Goal: Transaction & Acquisition: Purchase product/service

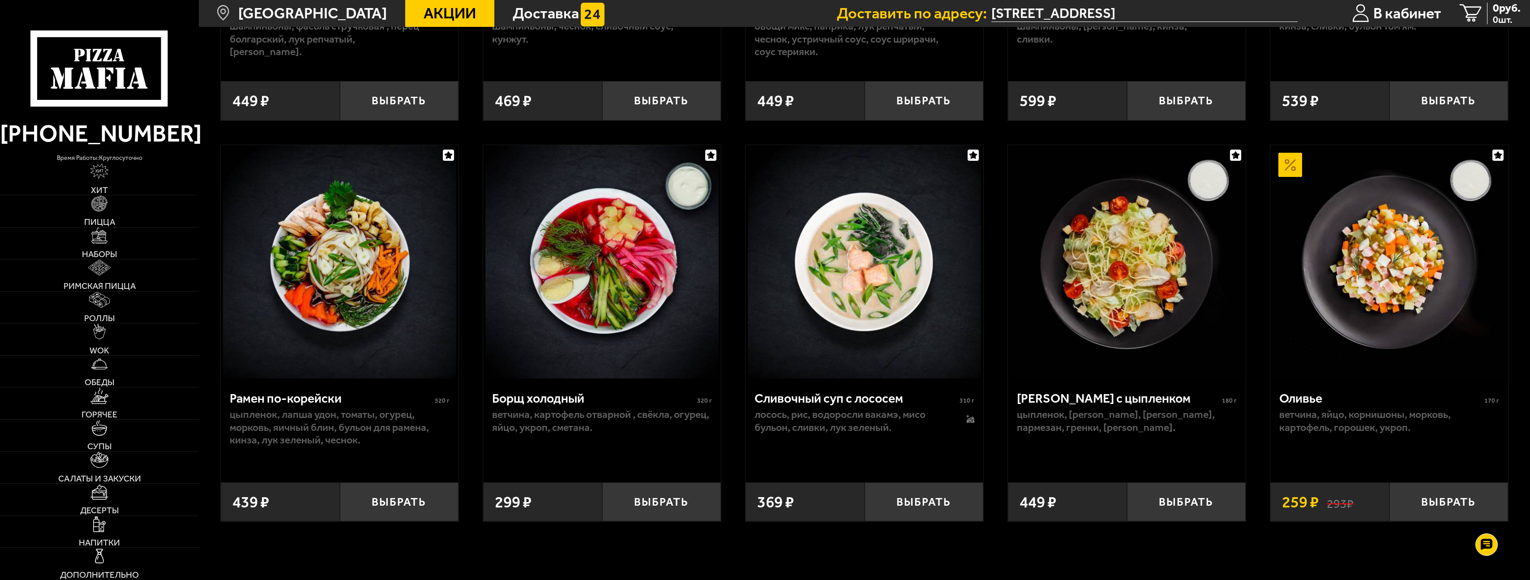
scroll to position [1970, 0]
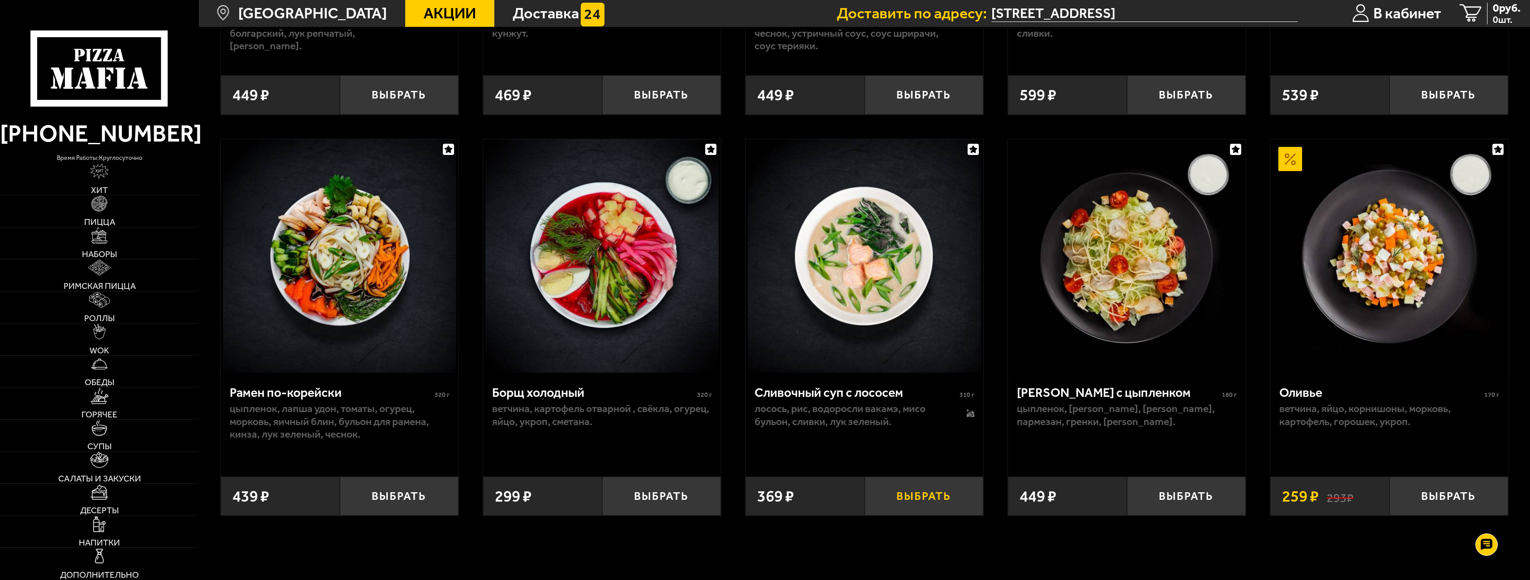
click at [897, 489] on button "Выбрать" at bounding box center [923, 495] width 119 height 39
click at [958, 501] on button "+" at bounding box center [962, 495] width 39 height 39
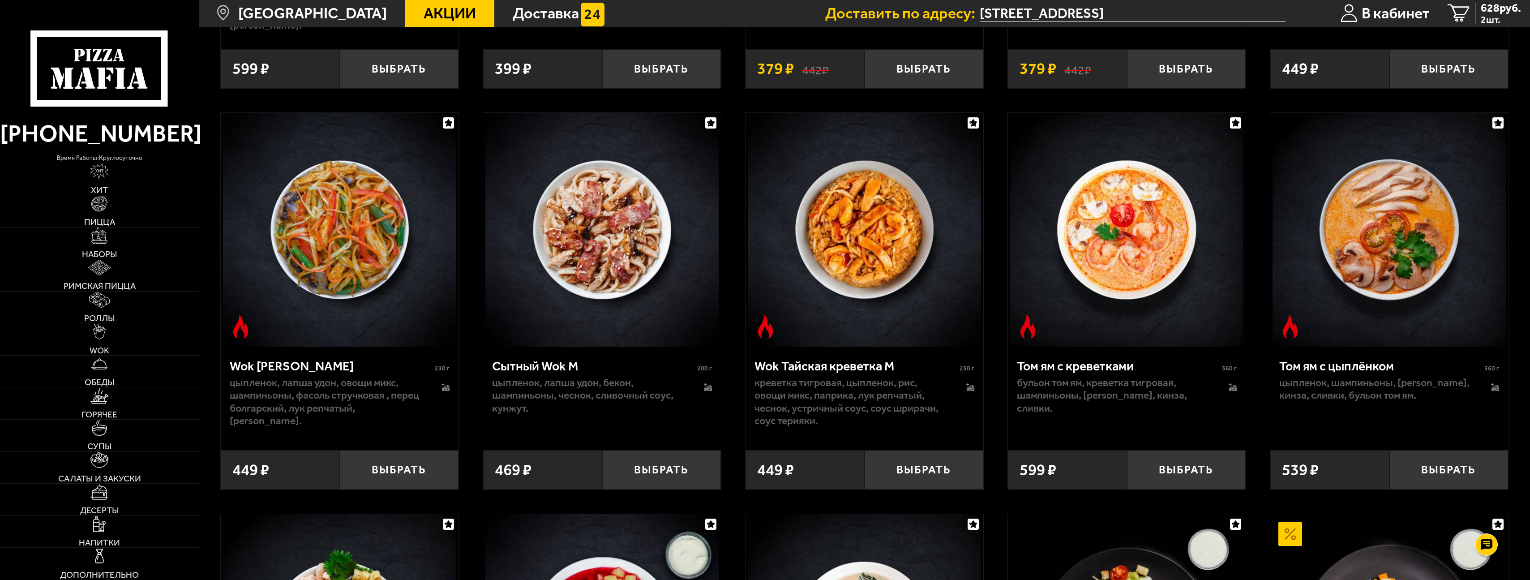
scroll to position [1552, 0]
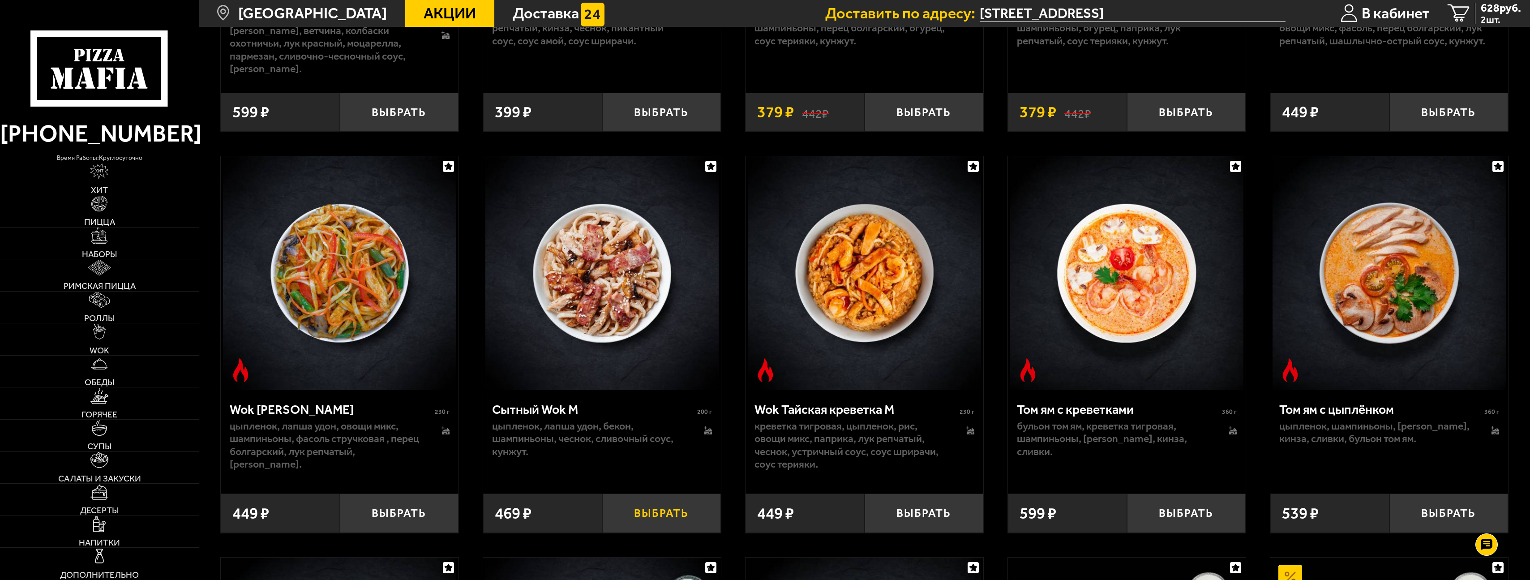
click at [667, 513] on button "Выбрать" at bounding box center [661, 512] width 119 height 39
click at [697, 512] on button "+" at bounding box center [700, 512] width 39 height 39
click at [1485, 17] on span "4 шт." at bounding box center [1497, 19] width 47 height 9
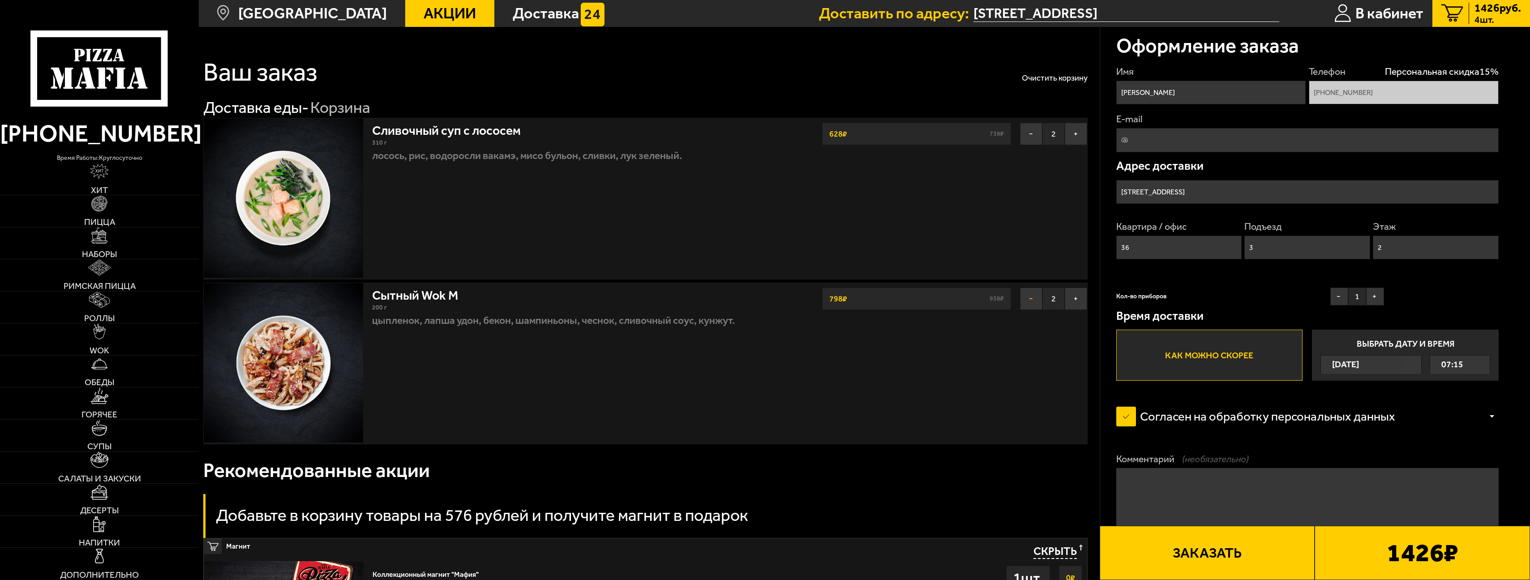
click at [1031, 306] on button "−" at bounding box center [1031, 298] width 22 height 22
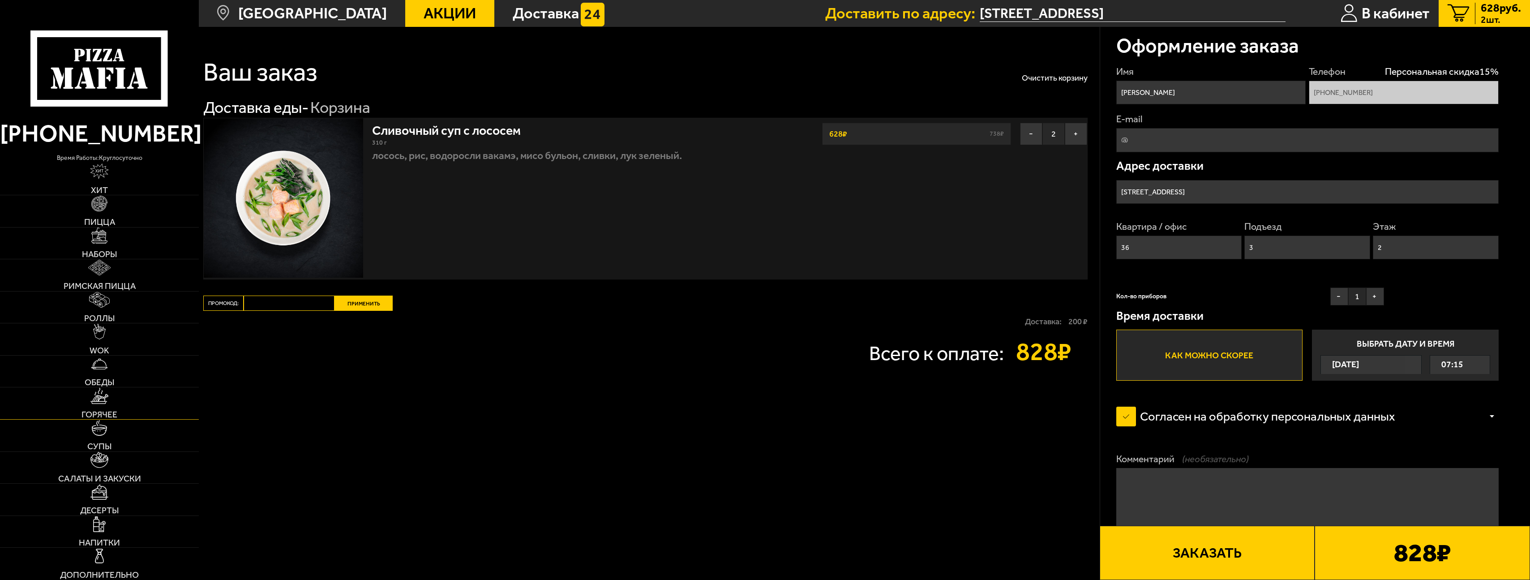
click at [106, 401] on img at bounding box center [99, 396] width 18 height 16
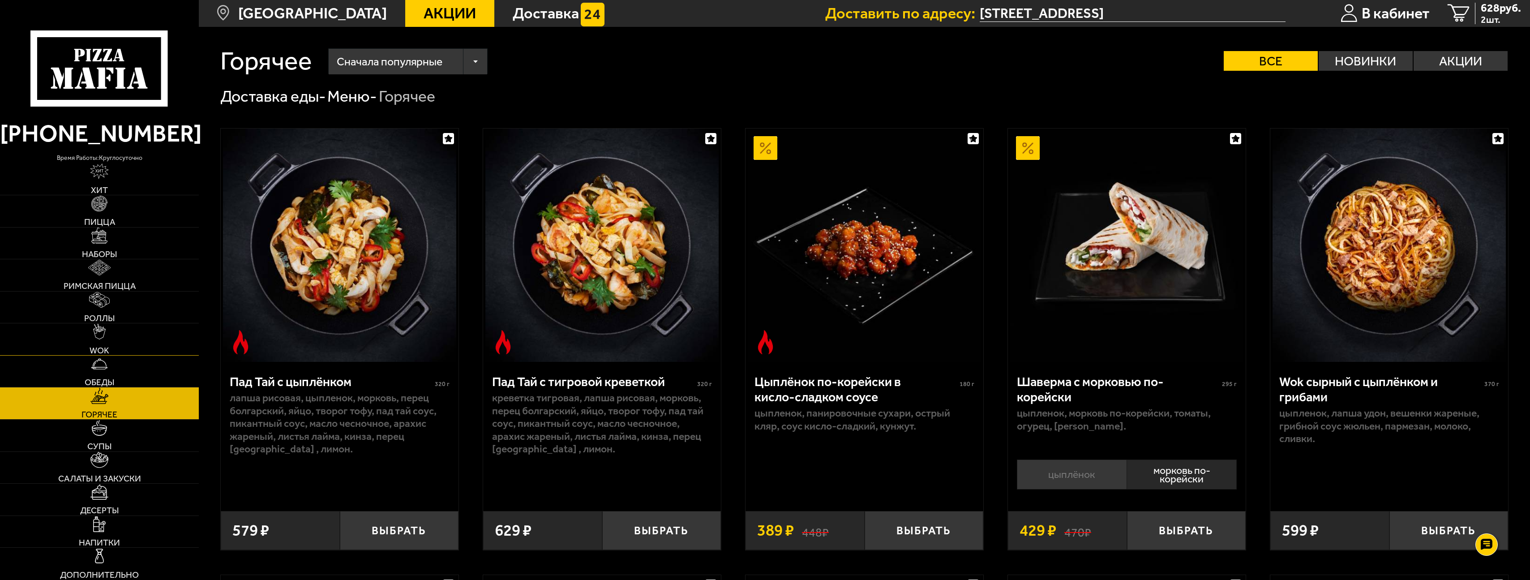
click at [97, 337] on img at bounding box center [99, 332] width 13 height 16
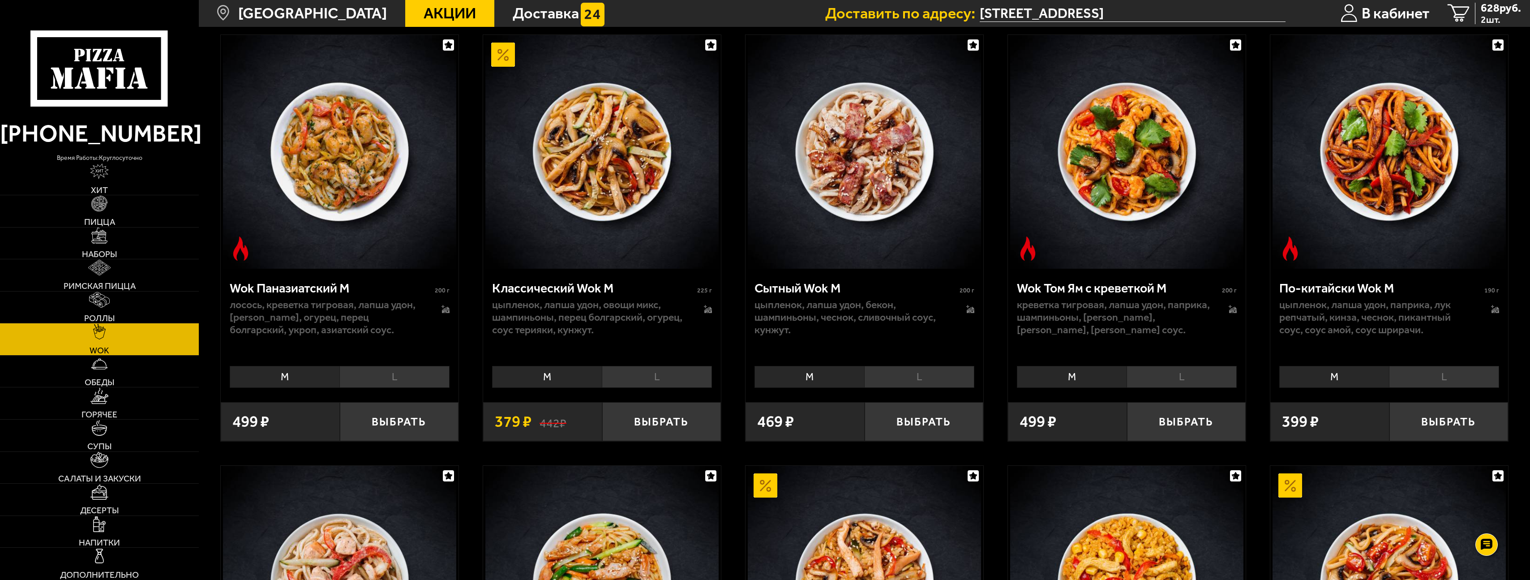
scroll to position [537, 0]
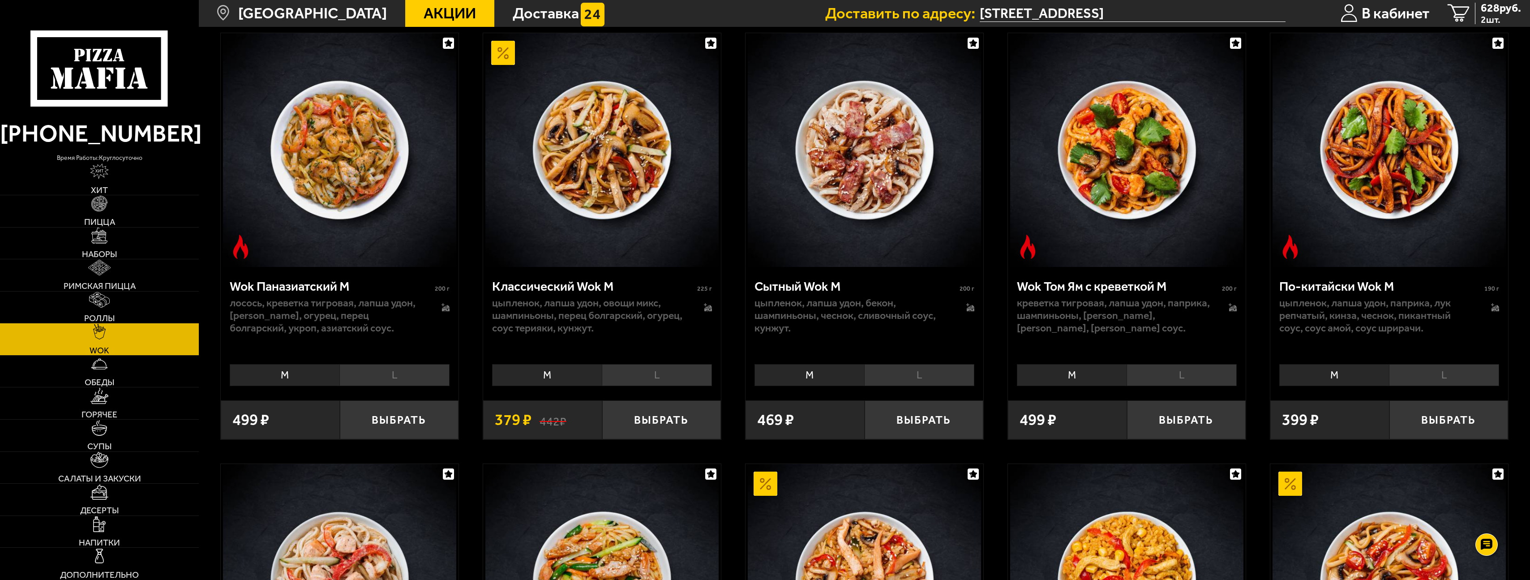
click at [906, 376] on li "L" at bounding box center [919, 375] width 110 height 22
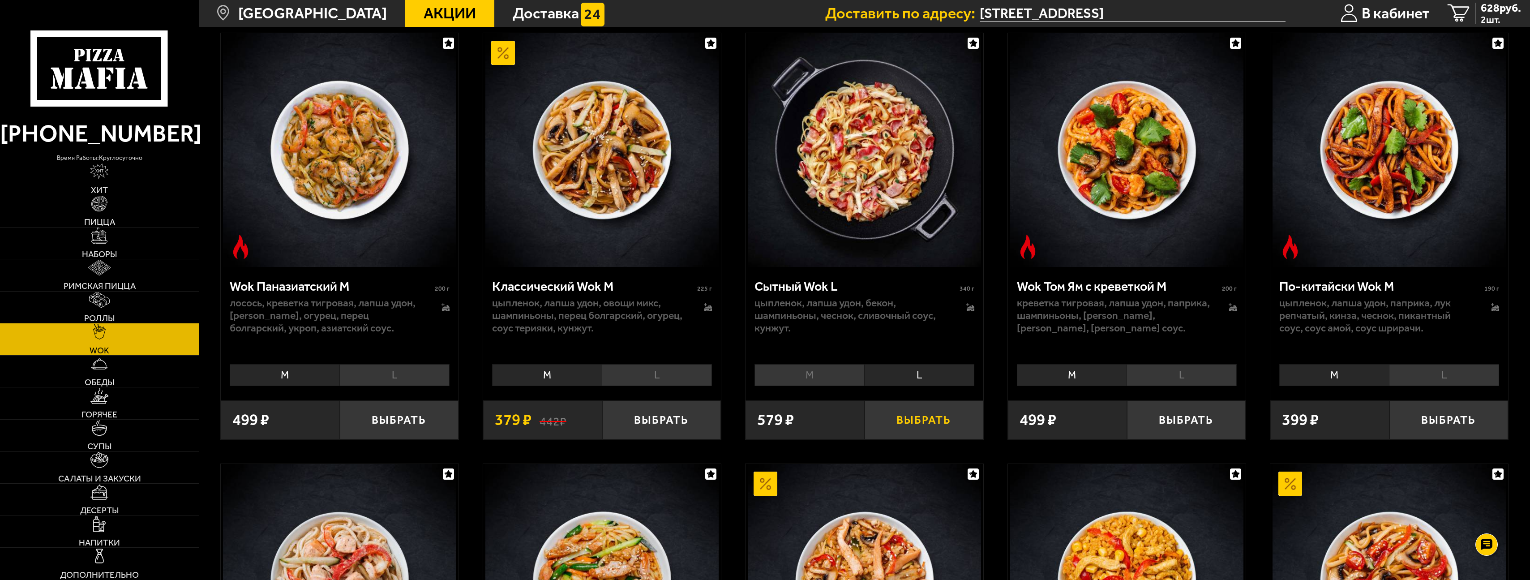
click at [935, 427] on button "Выбрать" at bounding box center [923, 419] width 119 height 39
click at [957, 425] on button "+" at bounding box center [962, 419] width 39 height 39
click at [1474, 18] on span "4 шт." at bounding box center [1497, 19] width 47 height 9
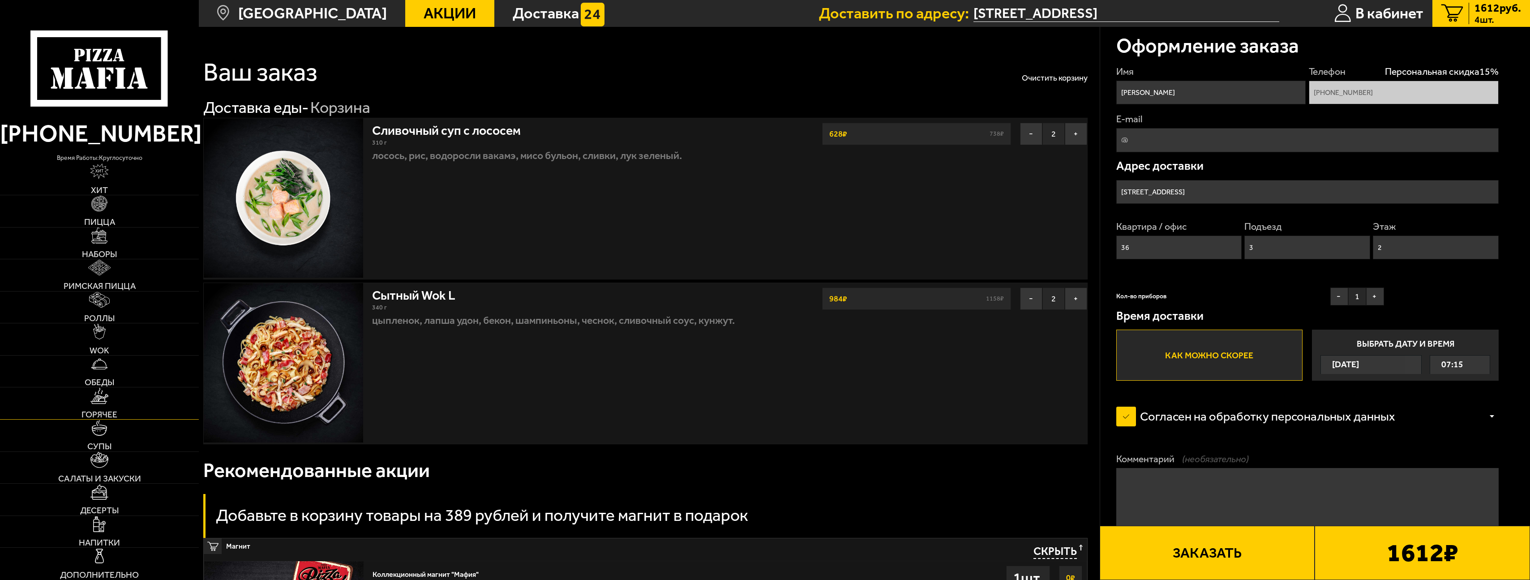
click at [109, 412] on span "Горячее" at bounding box center [99, 414] width 36 height 9
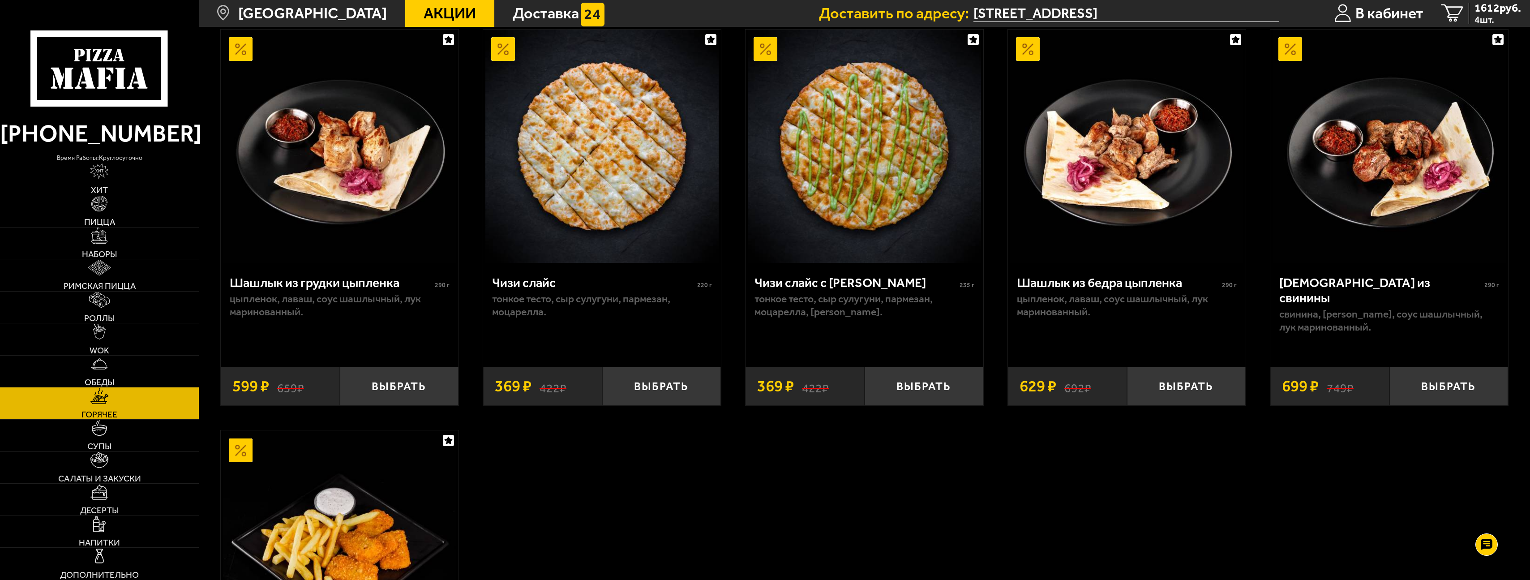
scroll to position [985, 0]
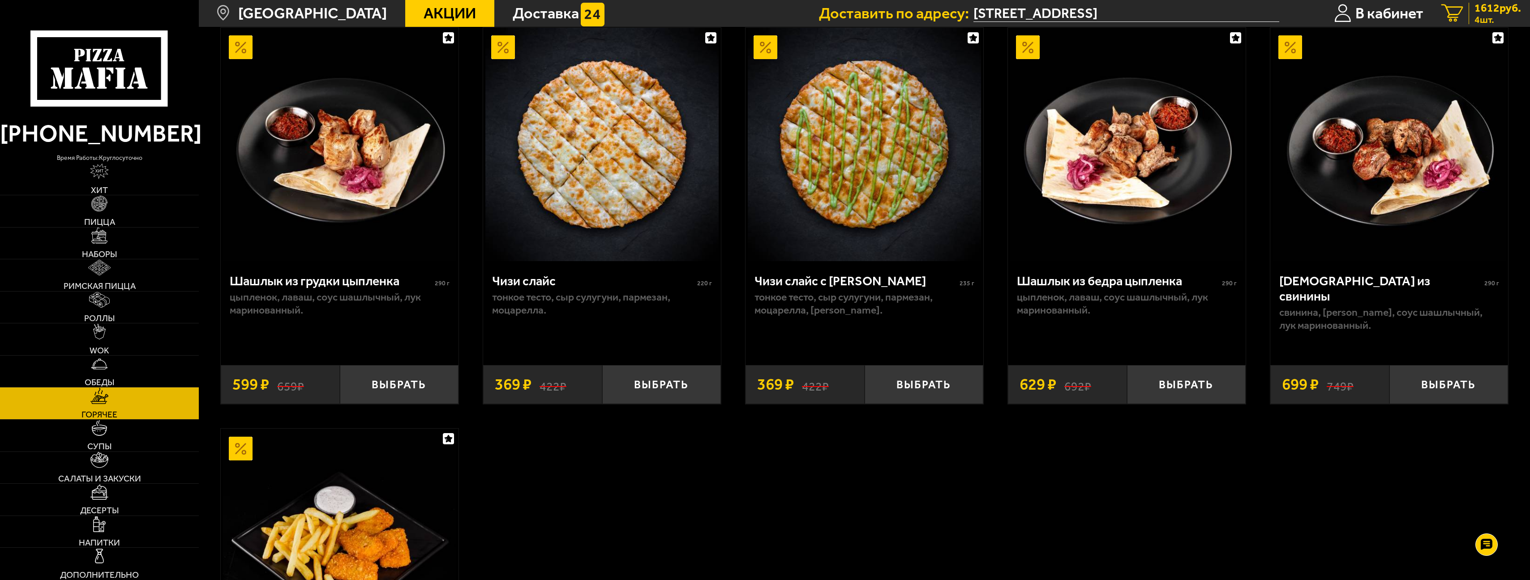
click at [1503, 16] on span "4 шт." at bounding box center [1497, 19] width 47 height 9
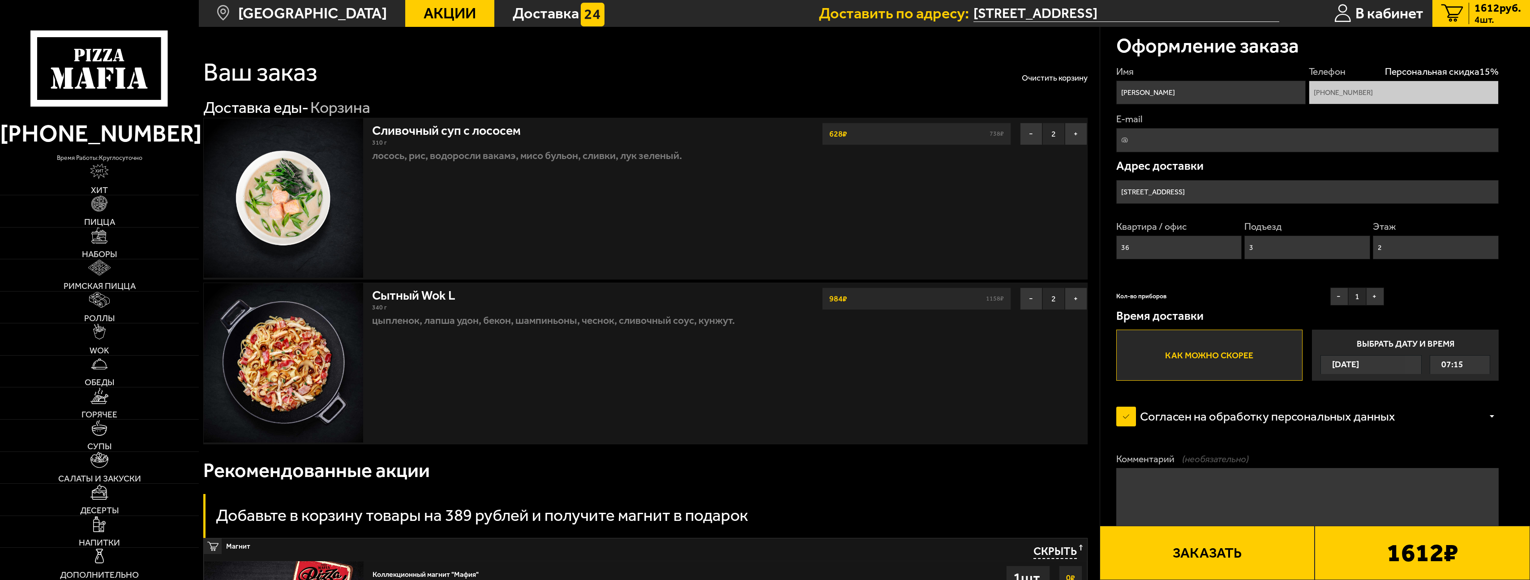
click at [1260, 550] on button "Заказать" at bounding box center [1206, 553] width 215 height 54
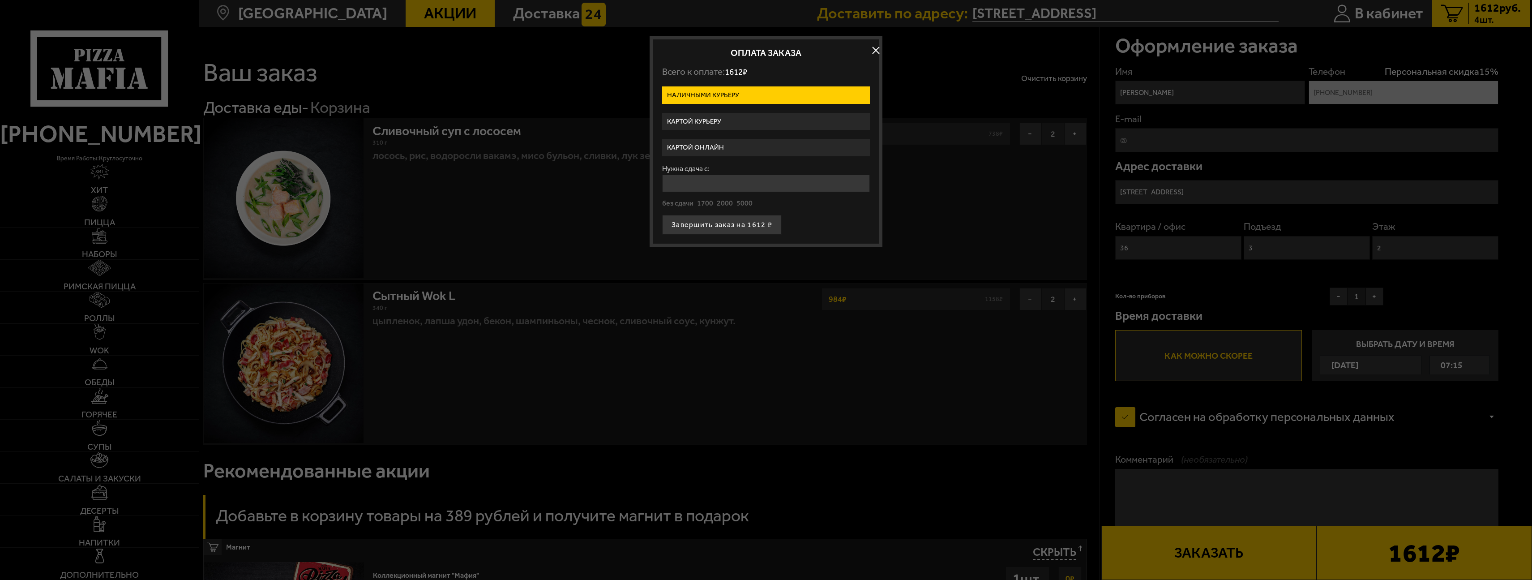
click at [715, 150] on label "Картой онлайн" at bounding box center [766, 147] width 208 height 17
click at [0, 0] on input "Картой онлайн" at bounding box center [0, 0] width 0 height 0
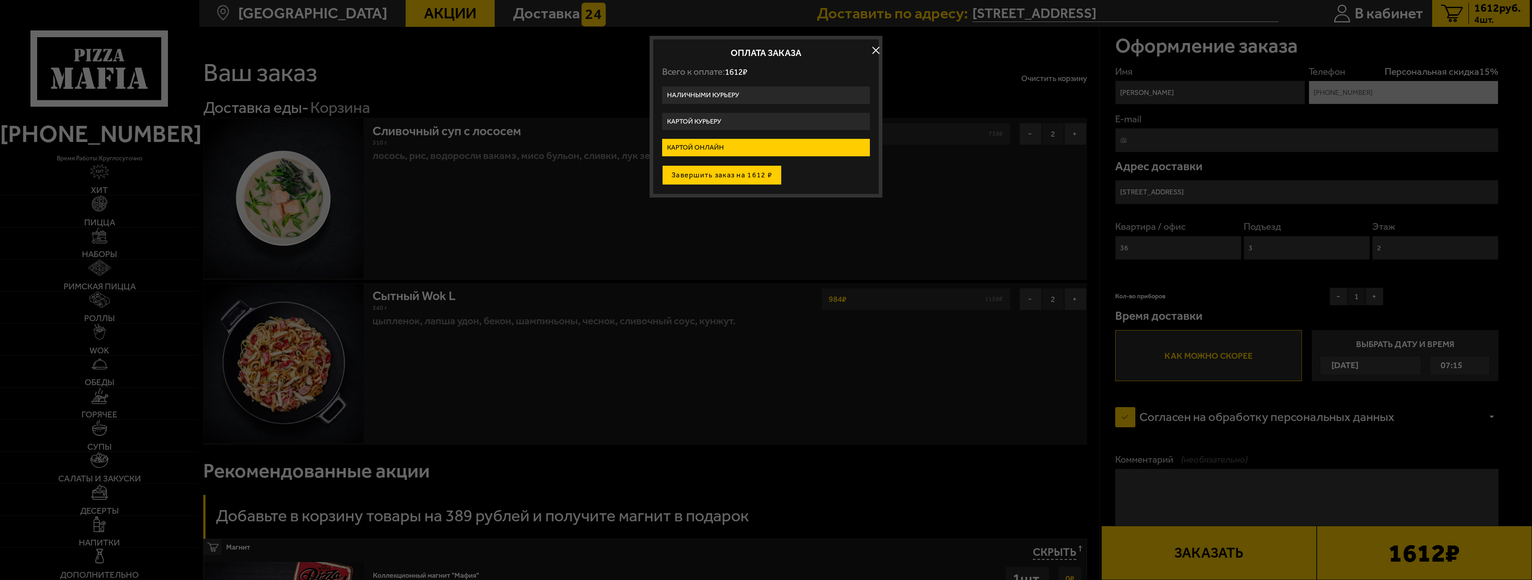
click at [727, 179] on button "Завершить заказ на 1612 ₽" at bounding box center [722, 175] width 120 height 20
